Goal: Task Accomplishment & Management: Manage account settings

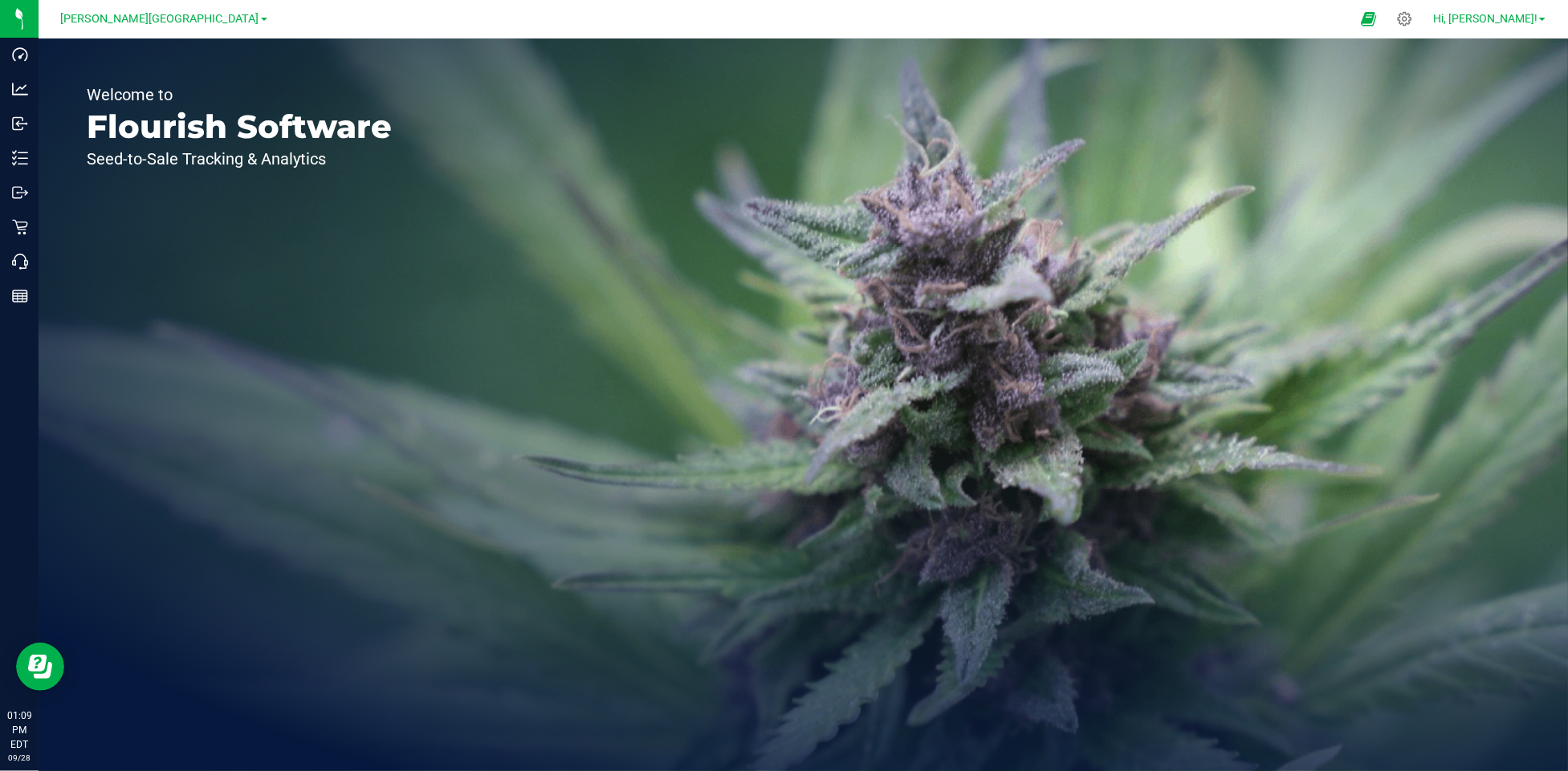
click at [1521, 24] on span "Hi, [PERSON_NAME]!" at bounding box center [1485, 19] width 104 height 13
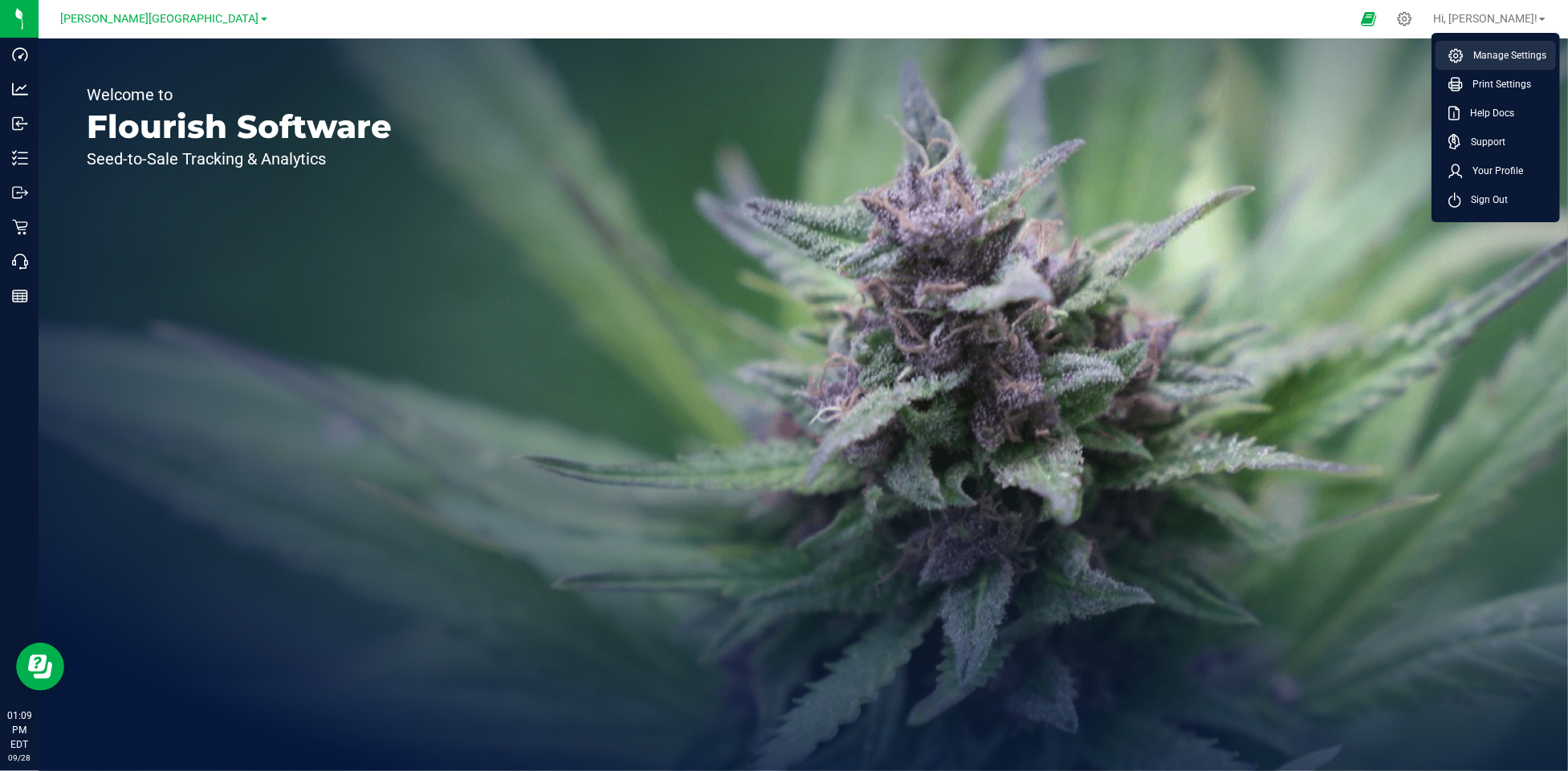
click at [1510, 54] on span "Manage Settings" at bounding box center [1505, 56] width 83 height 16
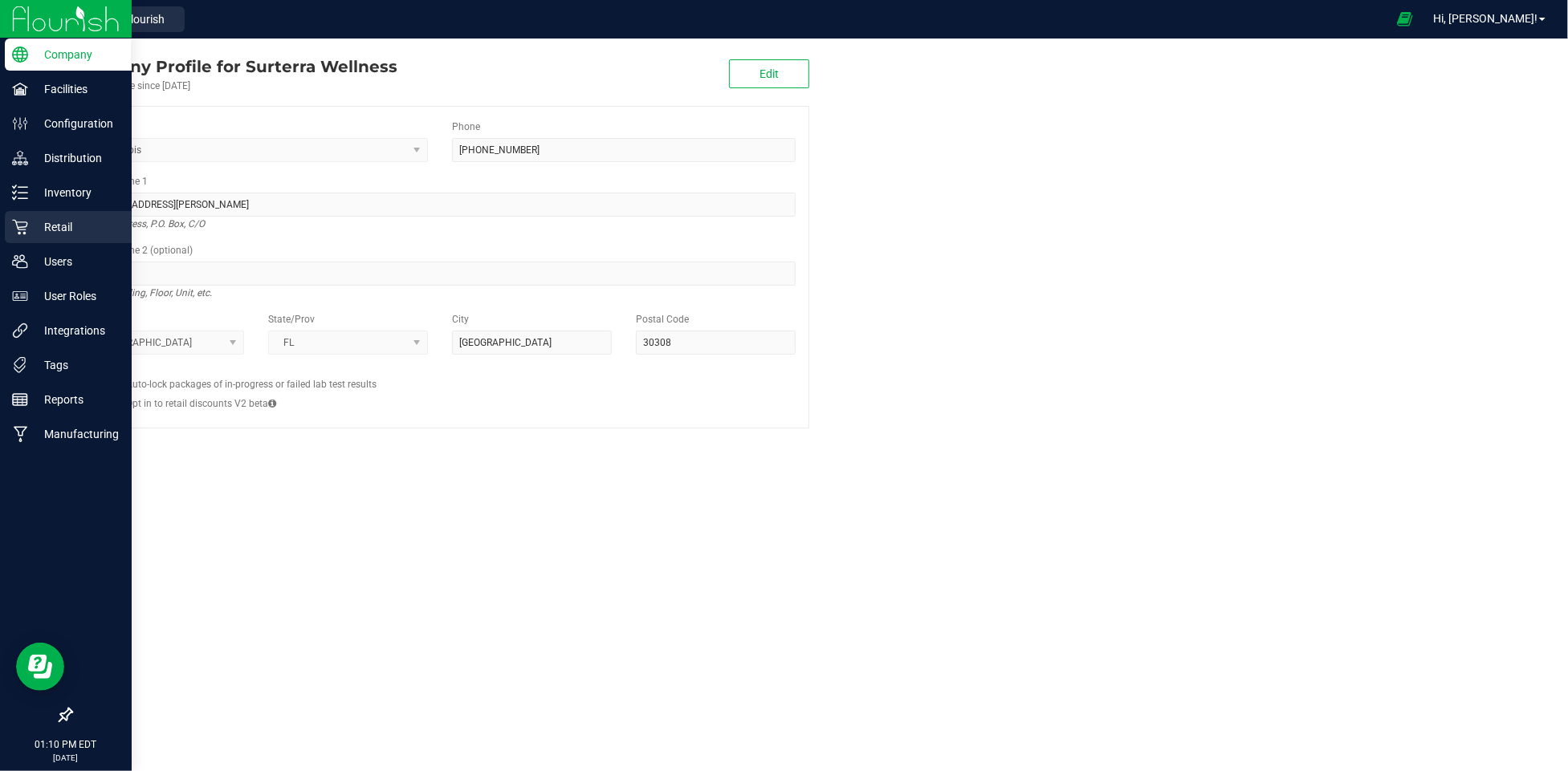
click at [70, 218] on p "Retail" at bounding box center [76, 227] width 96 height 19
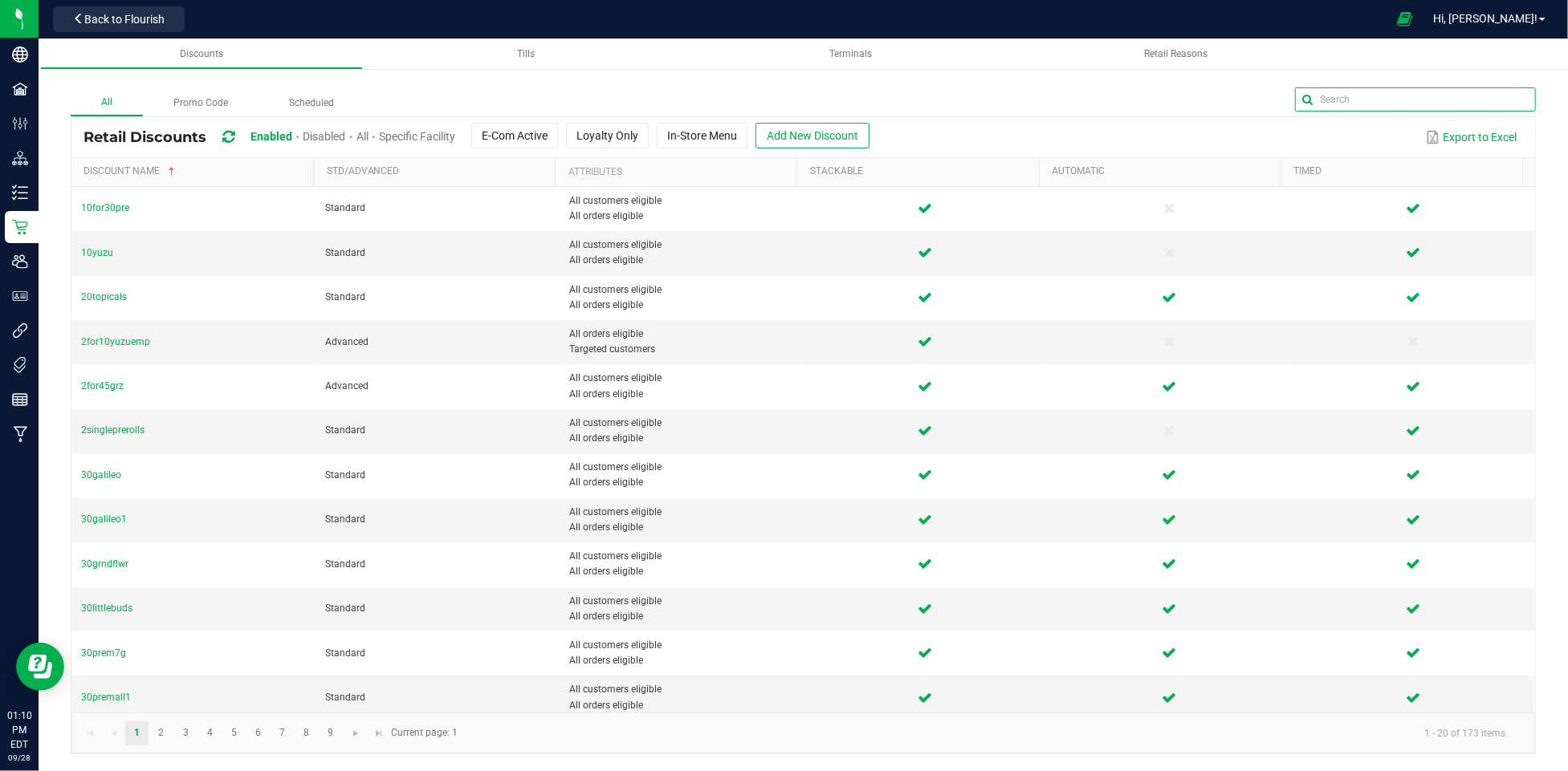
click at [1508, 103] on input "text" at bounding box center [1415, 99] width 241 height 24
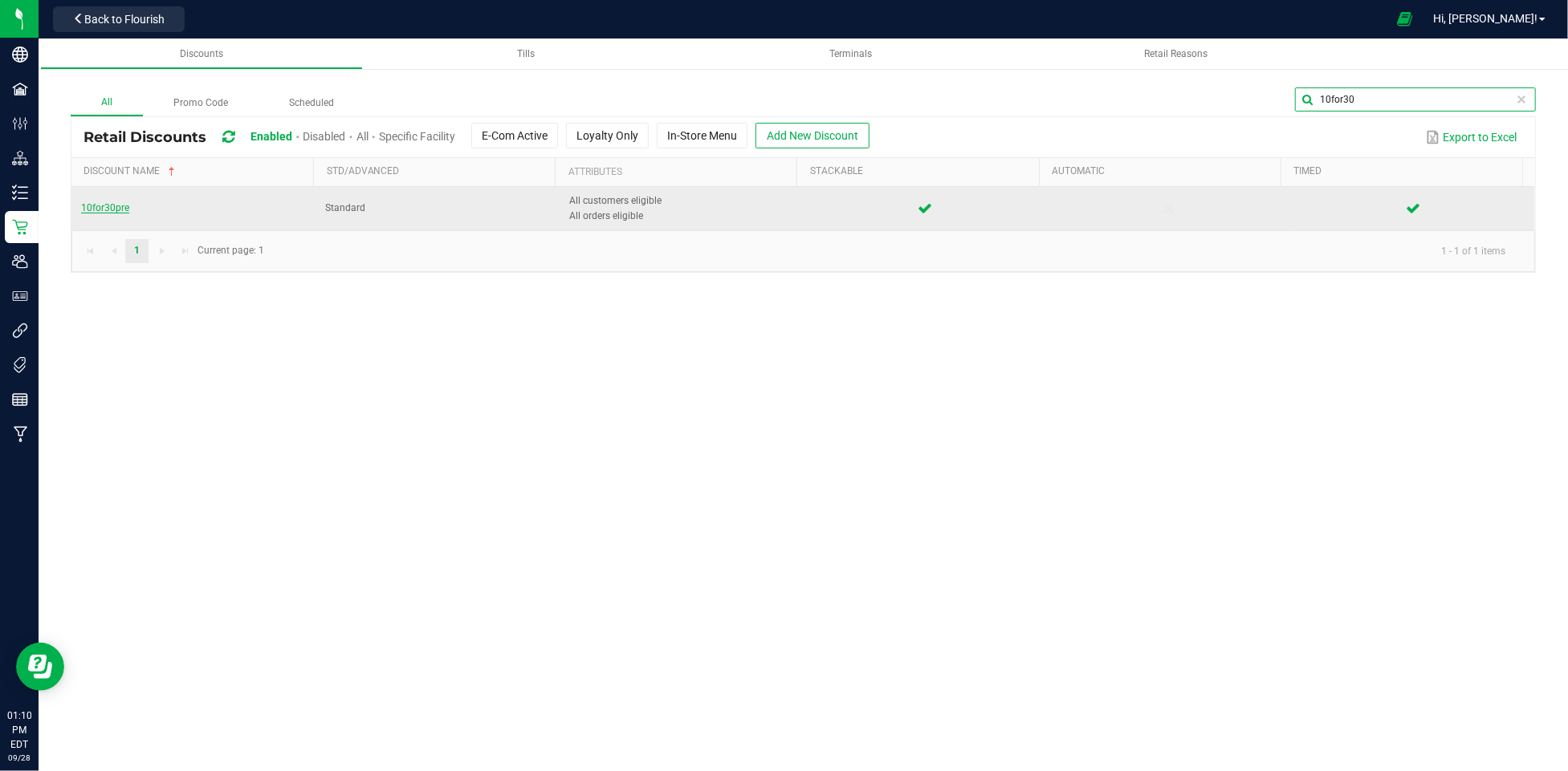
type input "10for30"
click at [117, 209] on span "10for30pre" at bounding box center [105, 208] width 48 height 11
